Goal: Task Accomplishment & Management: Use online tool/utility

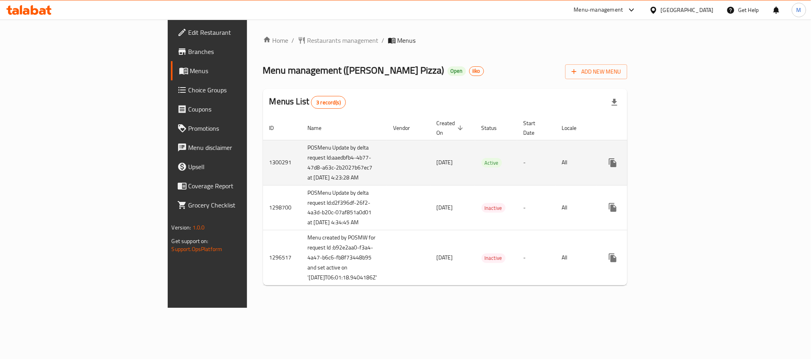
drag, startPoint x: 258, startPoint y: 194, endPoint x: 181, endPoint y: 140, distance: 93.9
click at [263, 140] on tr "1300291 POSMenu Update by delta request Id:aaedbfb4-4b77-47d8-a63c-2b2027b67ec7…" at bounding box center [474, 162] width 423 height 45
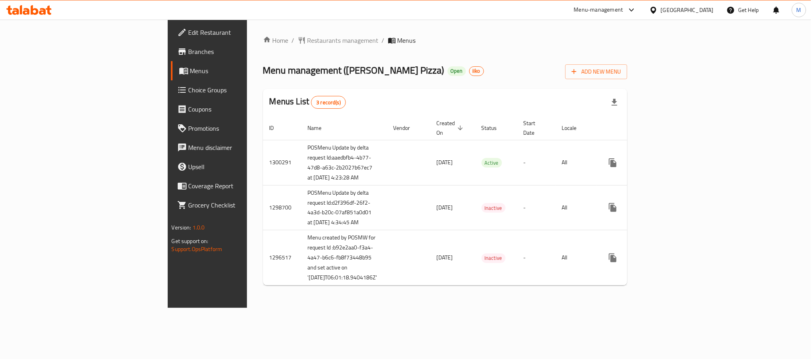
click at [188, 53] on span "Branches" at bounding box center [242, 52] width 108 height 10
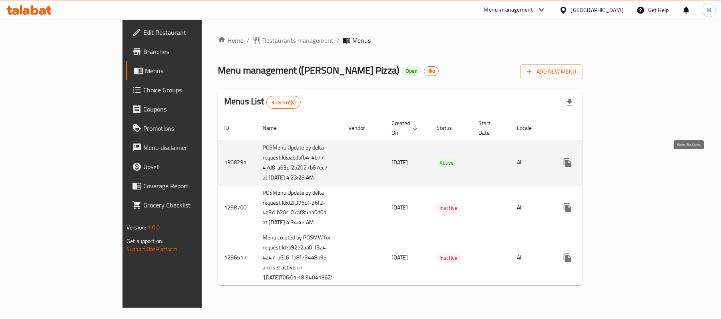
click at [630, 162] on icon "enhanced table" at bounding box center [625, 163] width 10 height 10
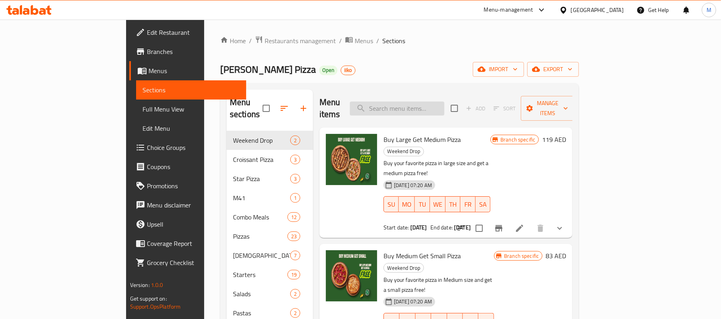
click at [421, 102] on input "search" at bounding box center [397, 109] width 94 height 14
paste input "Buy Large Get Medium Pizza"
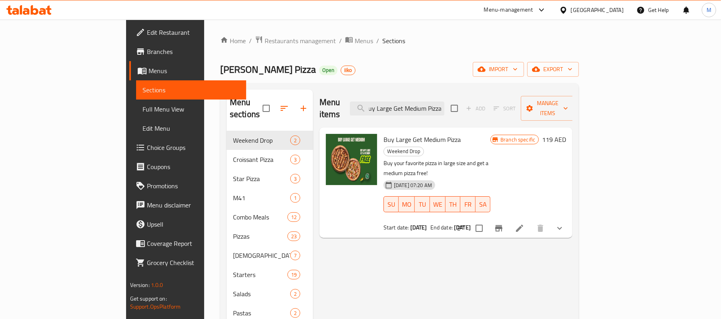
type input "Buy Large Get Medium Pizza"
click at [531, 221] on li at bounding box center [519, 228] width 22 height 14
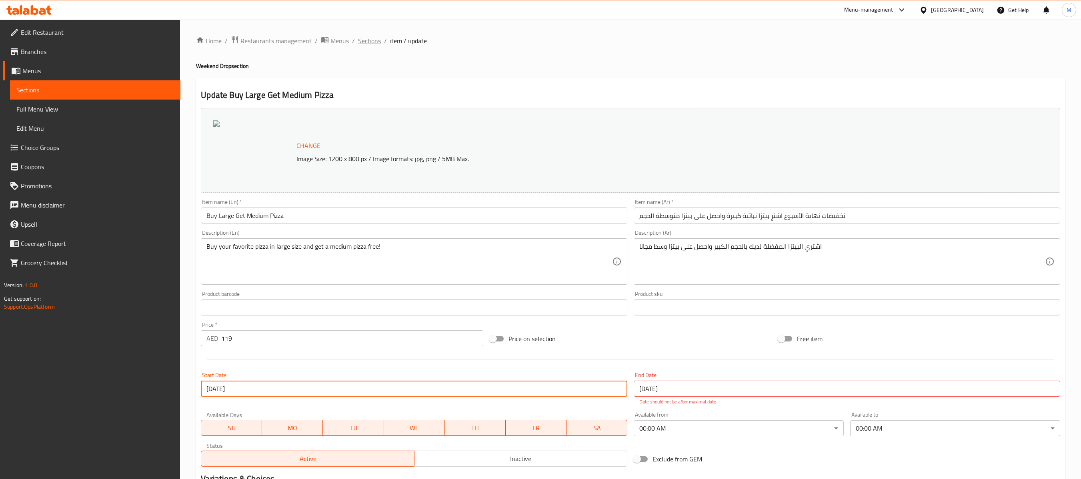
click at [361, 39] on span "Sections" at bounding box center [369, 41] width 23 height 10
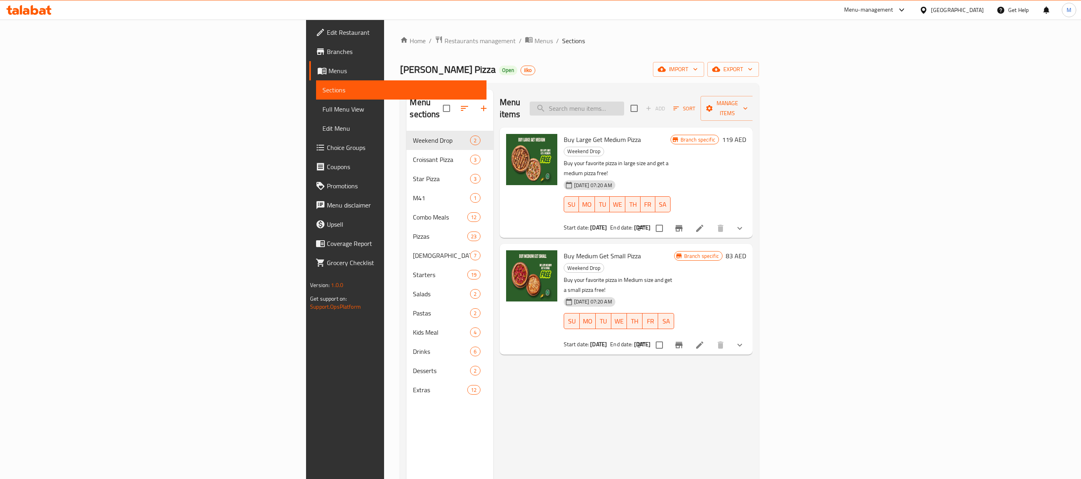
click at [624, 102] on input "search" at bounding box center [577, 109] width 94 height 14
paste input "Buy Medium Get Small Pizza"
type input "Buy Medium Get Small Pizza"
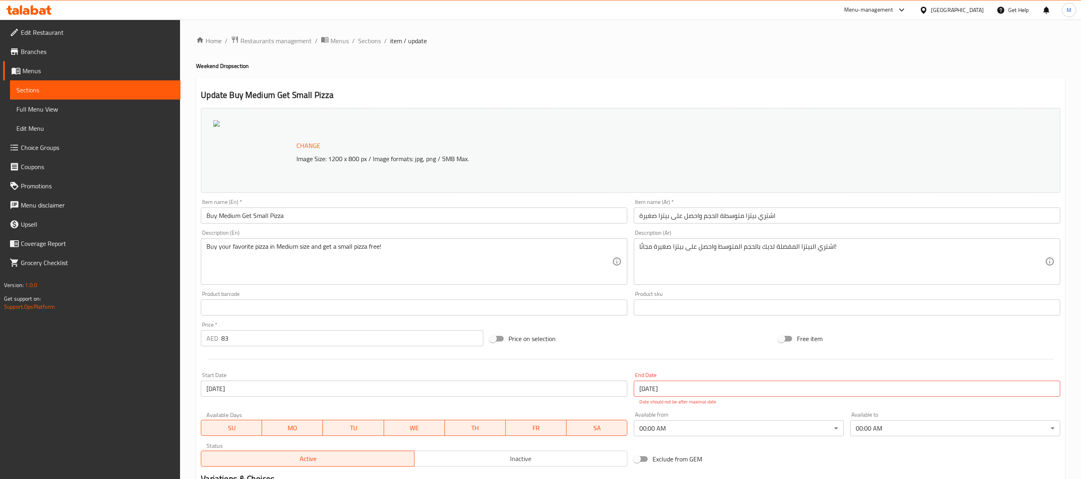
click at [69, 54] on span "Branches" at bounding box center [97, 52] width 153 height 10
